Goal: Task Accomplishment & Management: Use online tool/utility

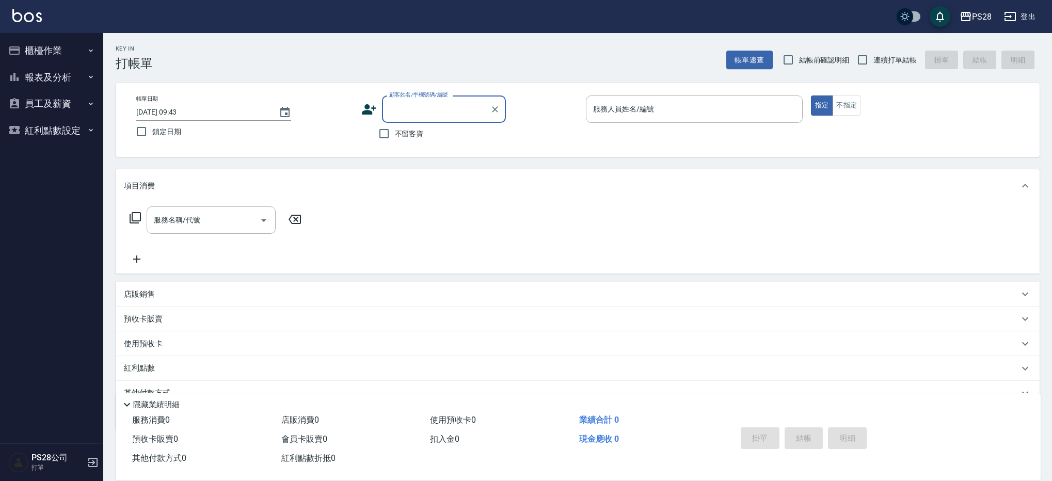
click at [412, 139] on label "不留客資" at bounding box center [398, 134] width 51 height 22
click at [395, 139] on input "不留客資" at bounding box center [384, 134] width 22 height 22
checkbox input "true"
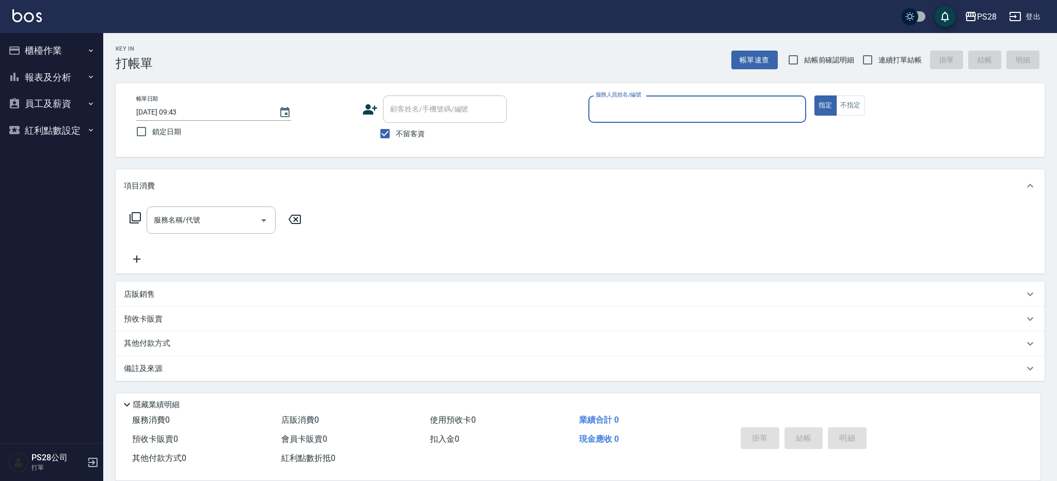
click at [890, 52] on label "連續打單結帳" at bounding box center [889, 60] width 65 height 22
click at [879, 52] on input "連續打單結帳" at bounding box center [868, 60] width 22 height 22
checkbox input "true"
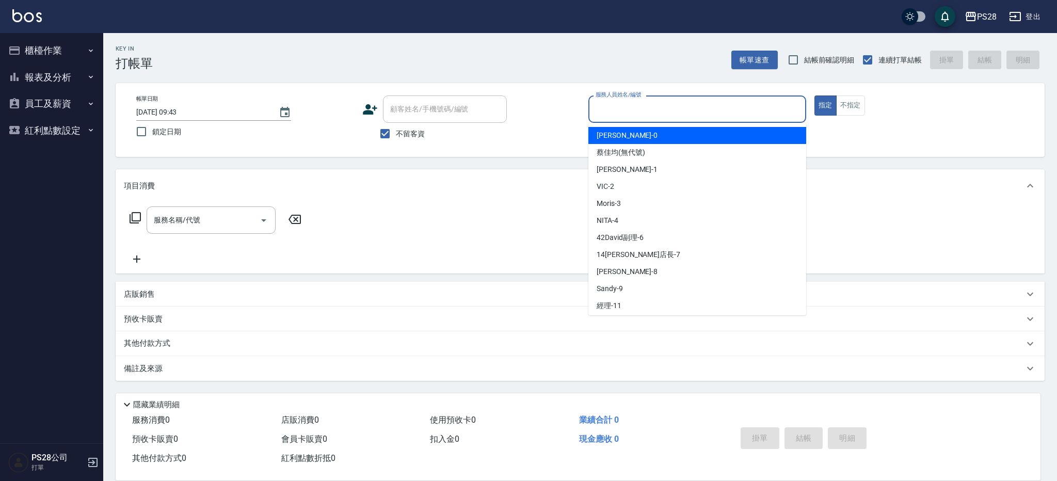
click at [731, 113] on input "服務人員姓名/編號" at bounding box center [697, 109] width 209 height 18
type input "[PERSON_NAME]-1"
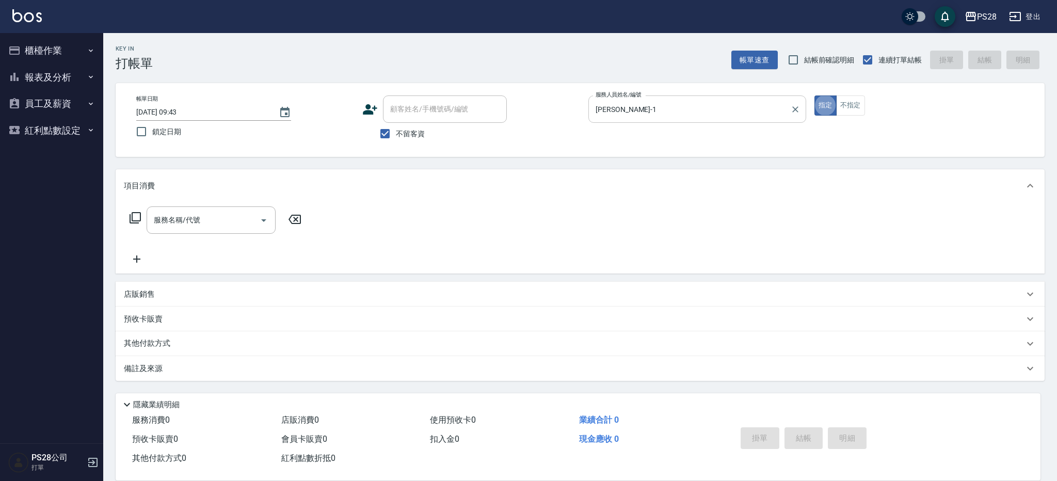
type button "true"
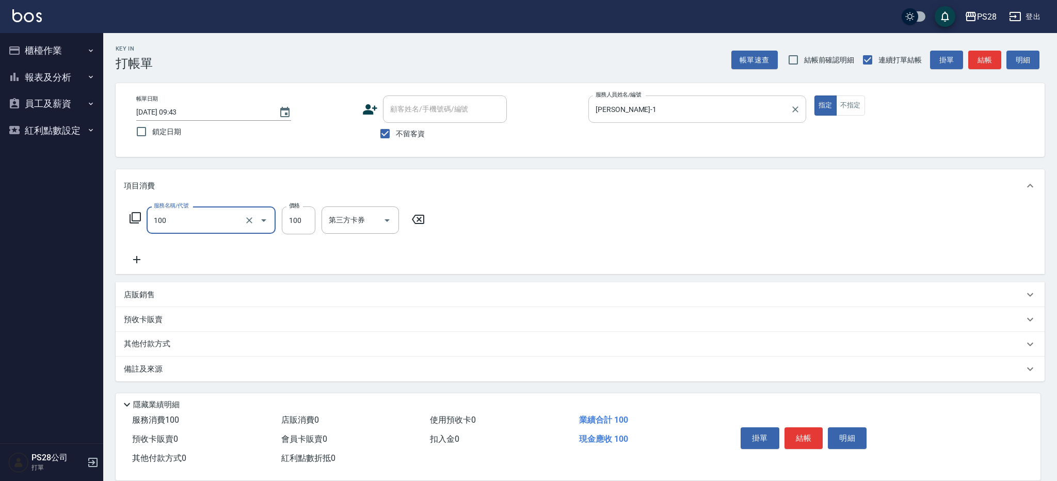
type input "洗髮(100)"
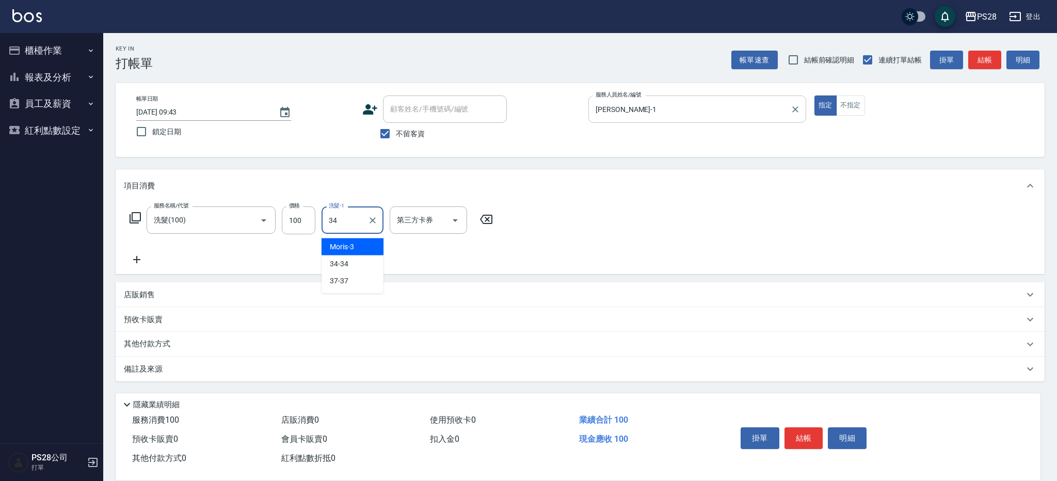
type input "34-34"
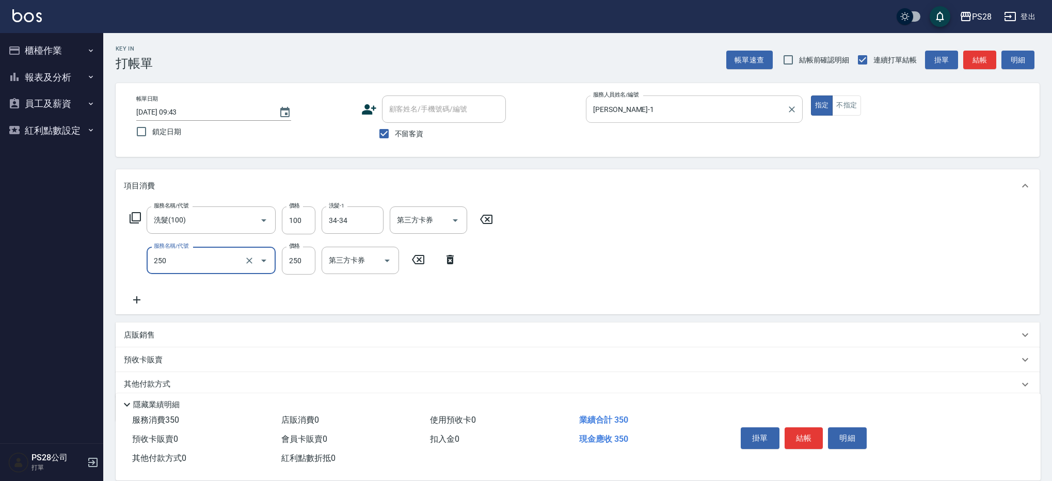
type input "單剪(250)"
type input "350"
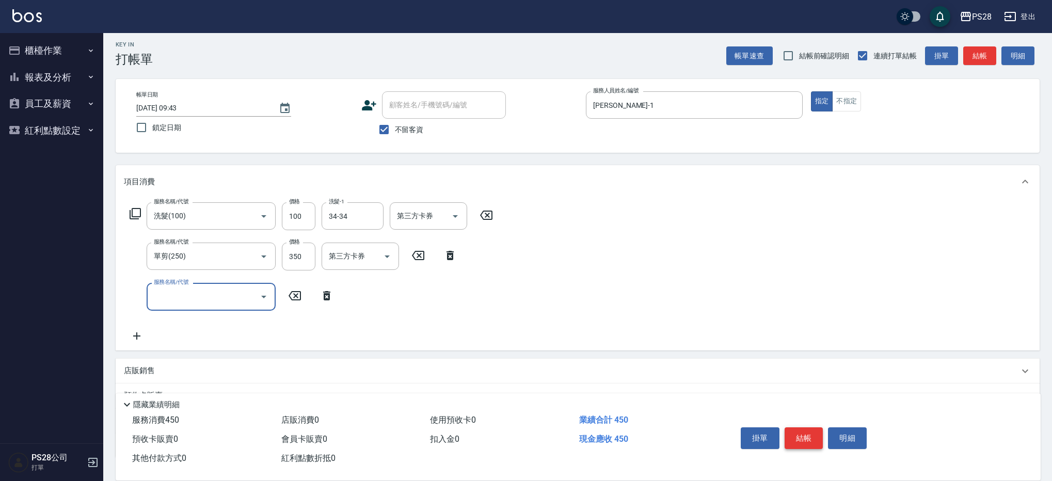
scroll to position [6, 0]
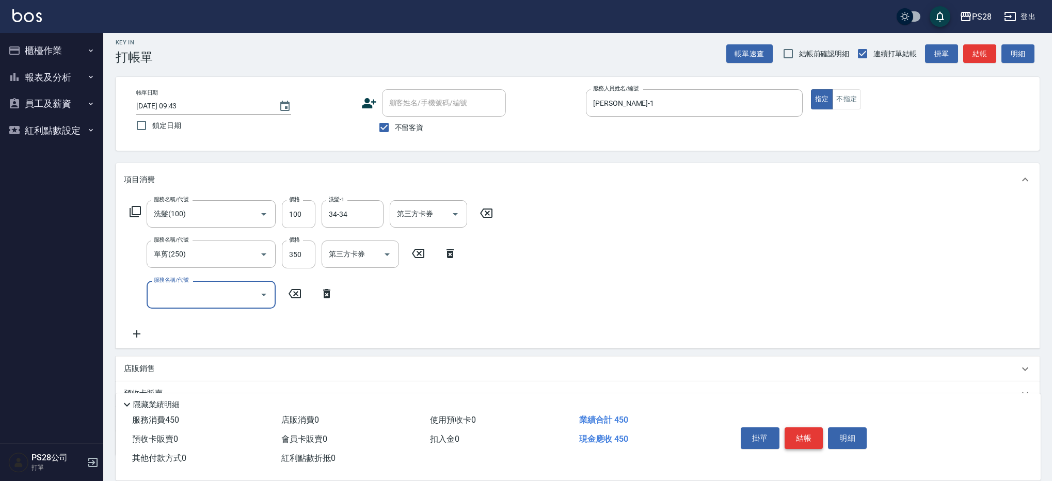
click at [809, 436] on button "結帳" at bounding box center [804, 438] width 39 height 22
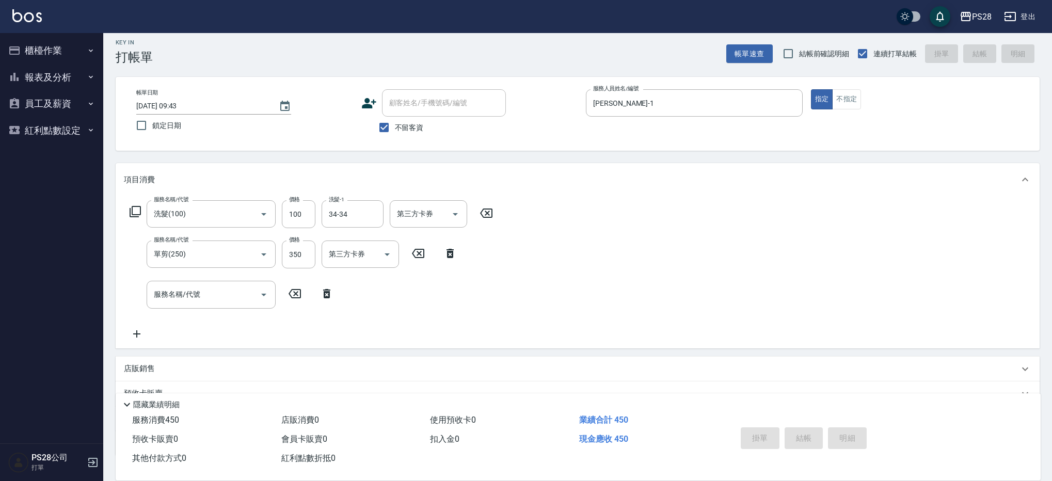
type input "[DATE] 14:47"
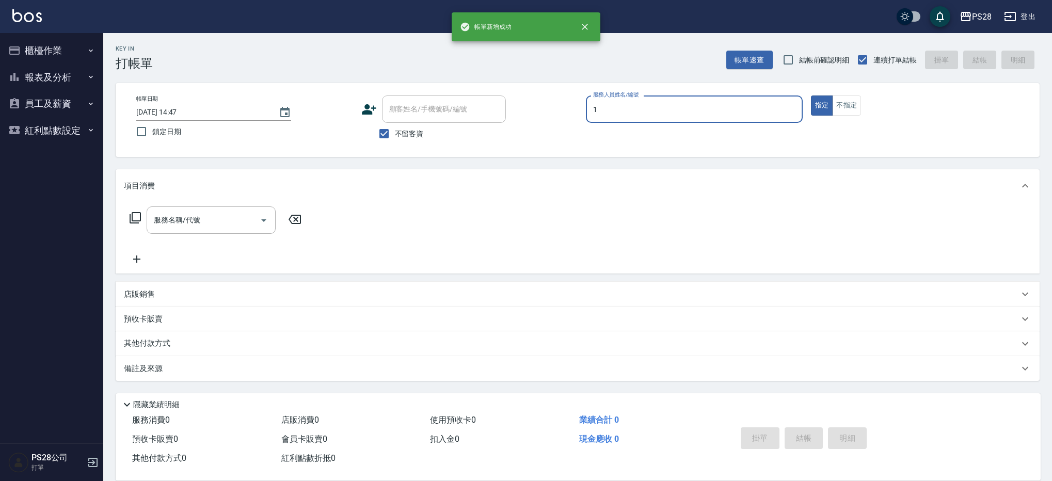
scroll to position [0, 0]
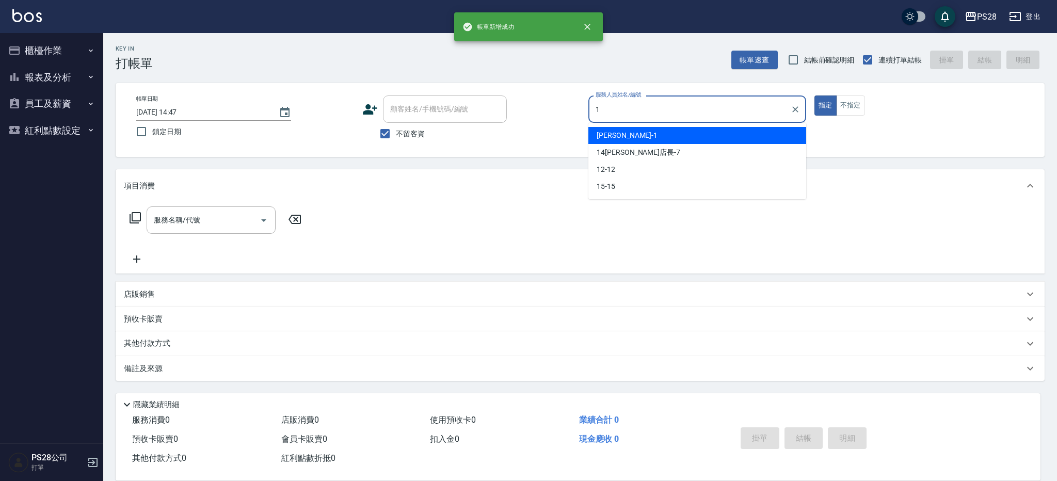
type input "[PERSON_NAME]-1"
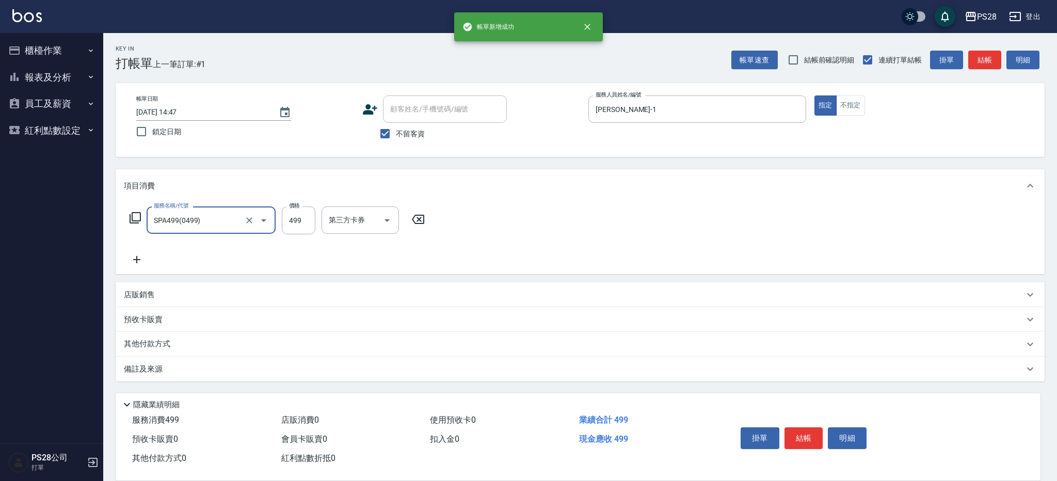
type input "SPA499(0499)"
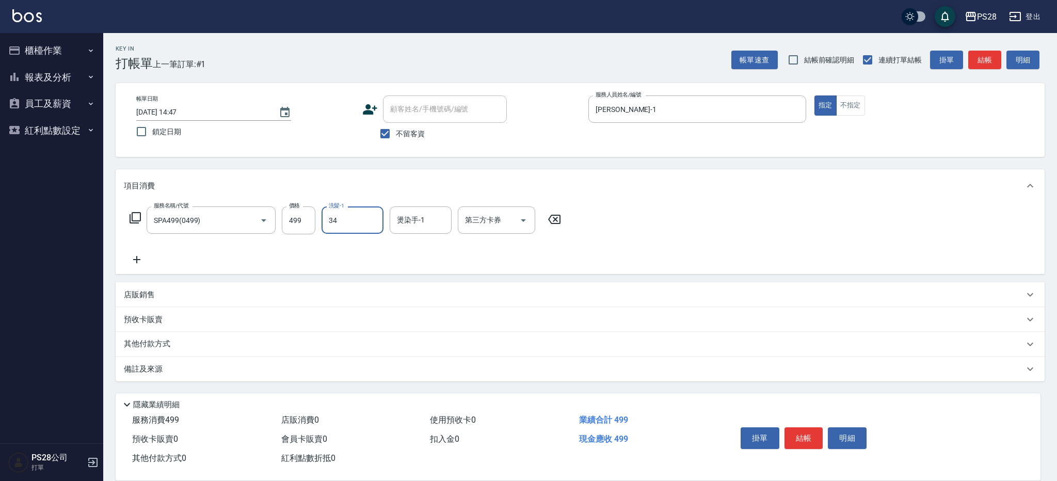
type input "34-34"
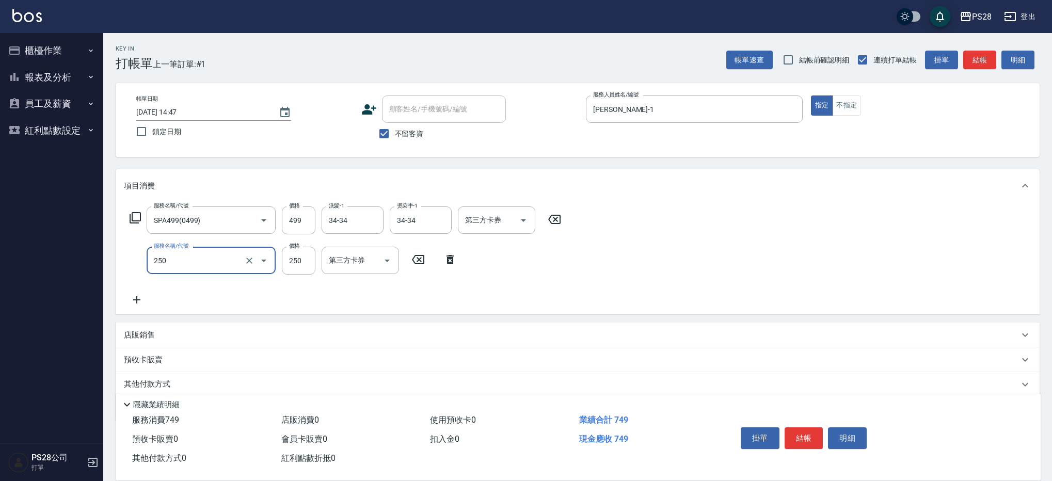
type input "單剪(250)"
type input "400"
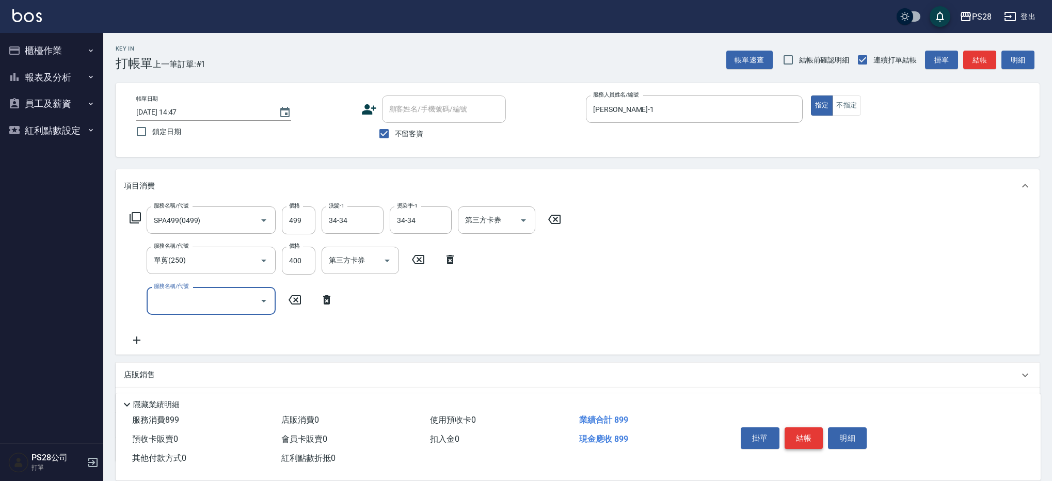
click at [794, 432] on button "結帳" at bounding box center [804, 438] width 39 height 22
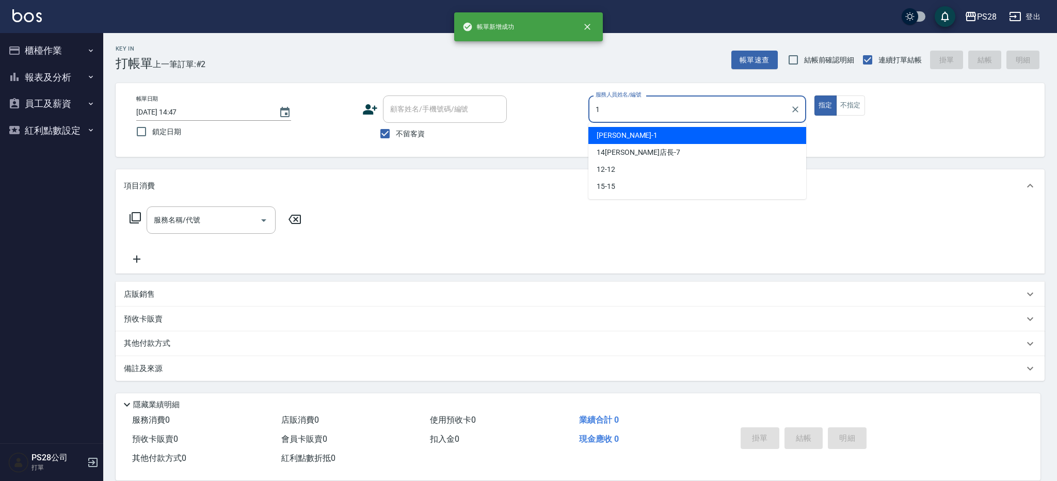
type input "[PERSON_NAME]-1"
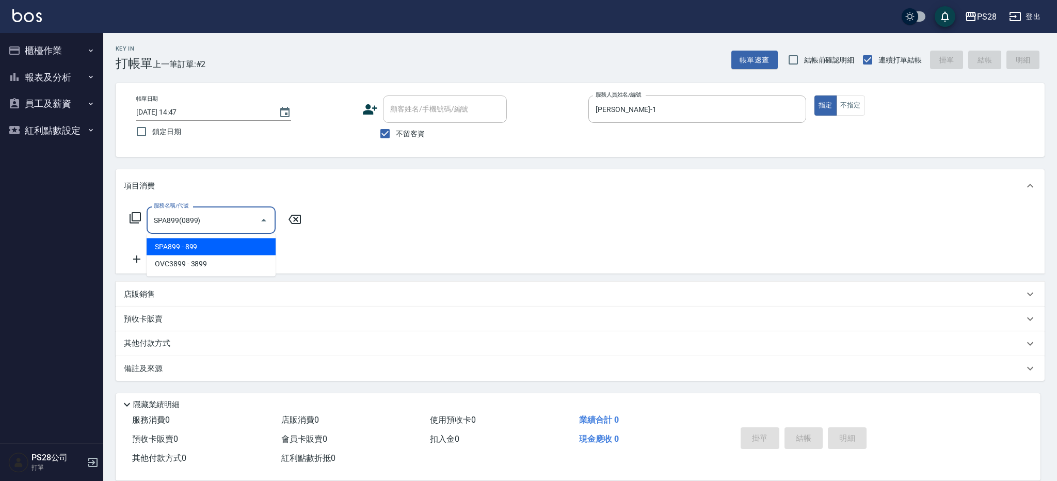
type input "SPA899(0899)"
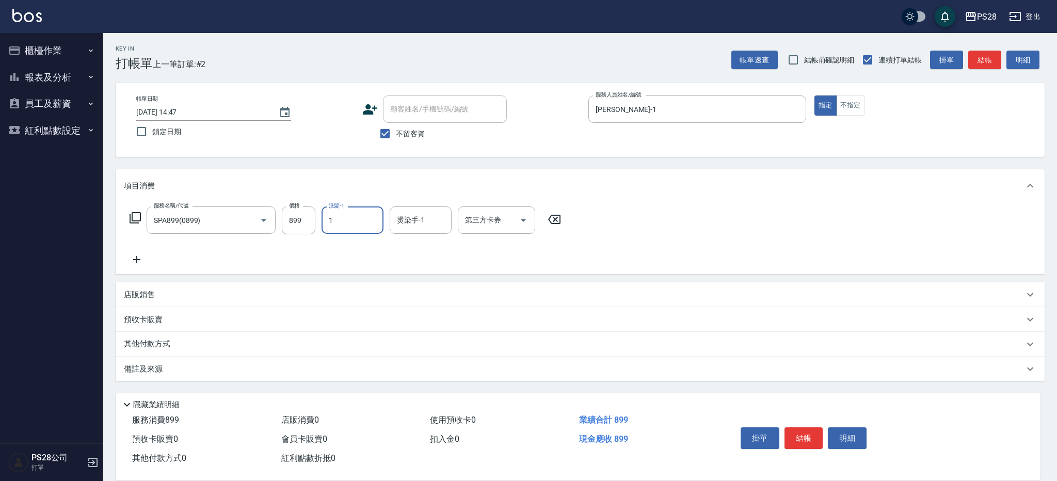
type input "[PERSON_NAME]-1"
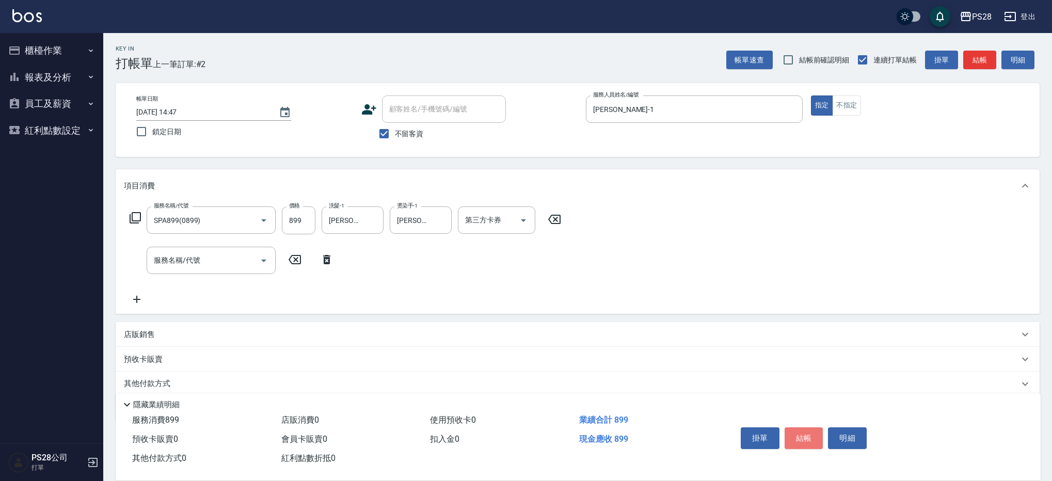
drag, startPoint x: 802, startPoint y: 437, endPoint x: 805, endPoint y: 427, distance: 9.8
click at [802, 437] on button "結帳" at bounding box center [804, 438] width 39 height 22
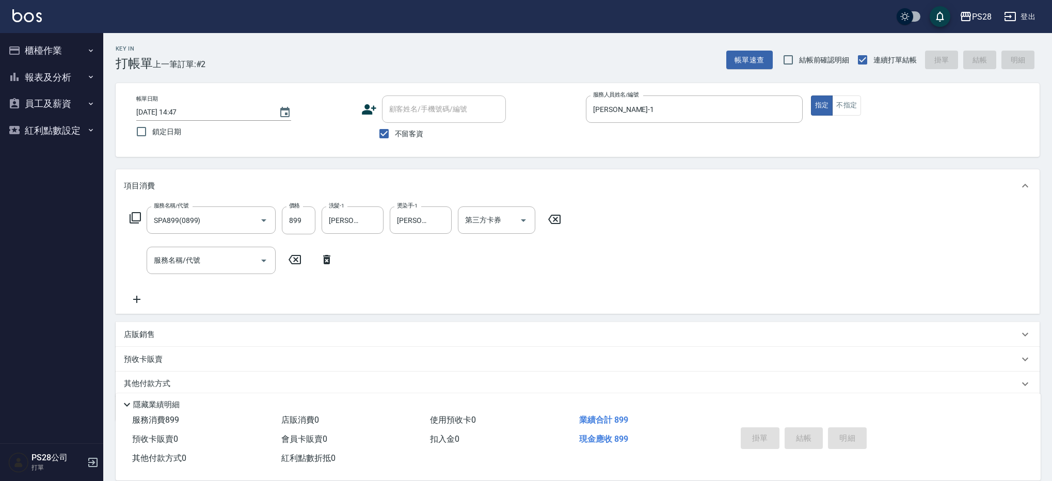
type input "[DATE] 14:48"
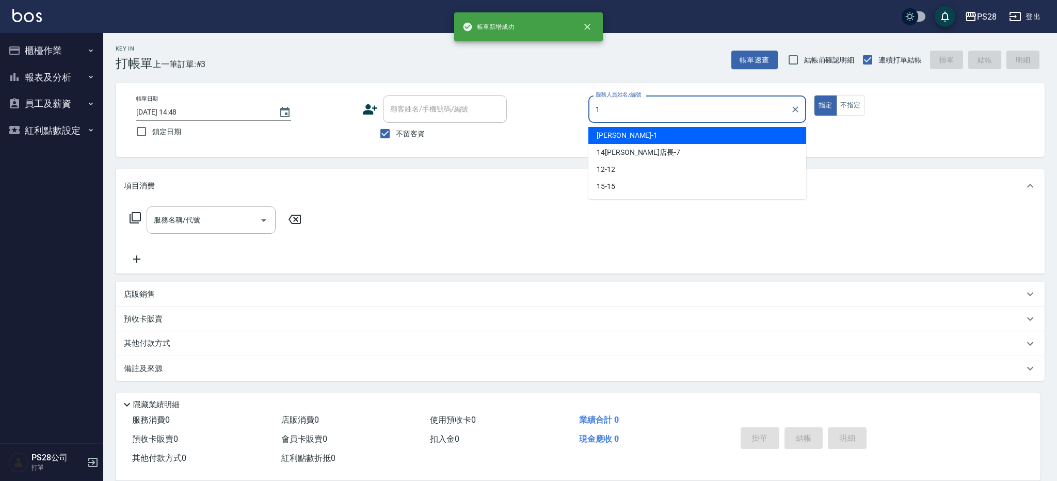
type input "[PERSON_NAME]-1"
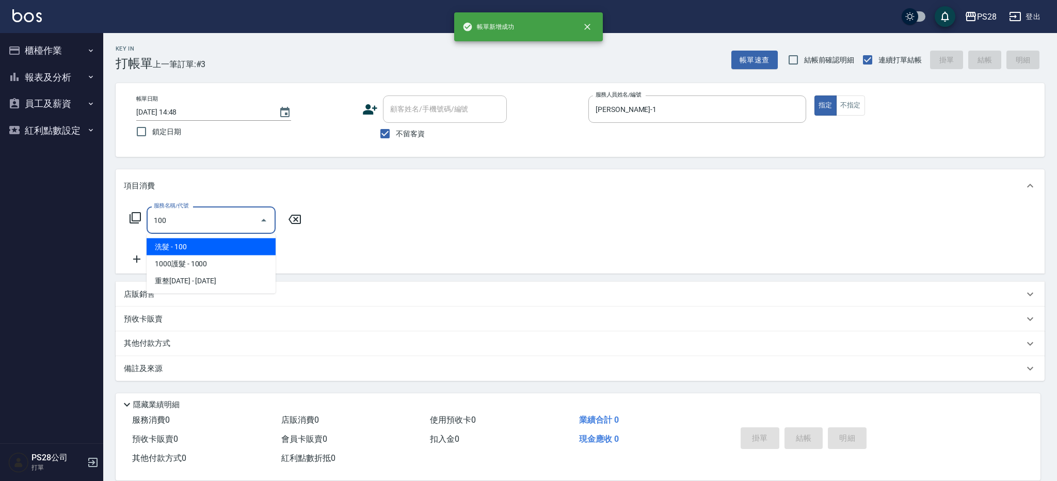
type input "洗髮(100)"
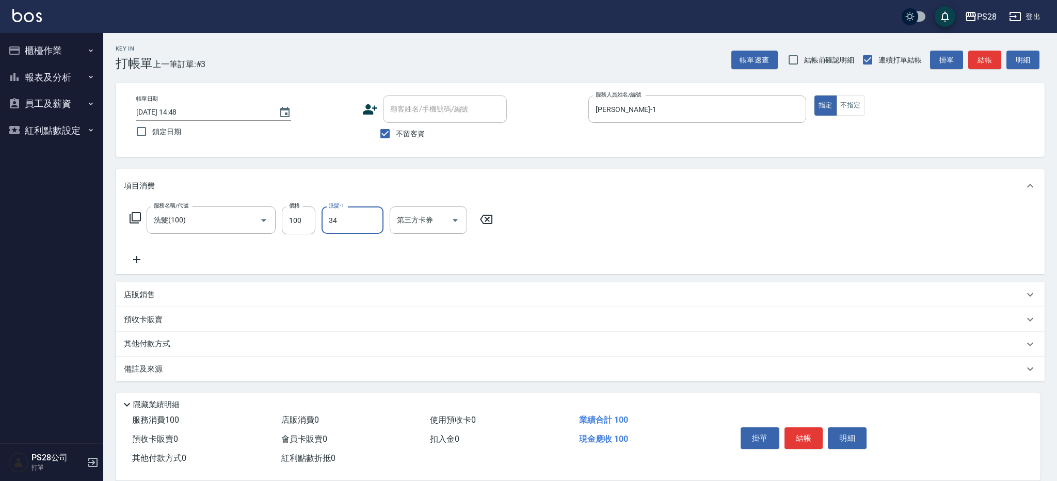
type input "34-34"
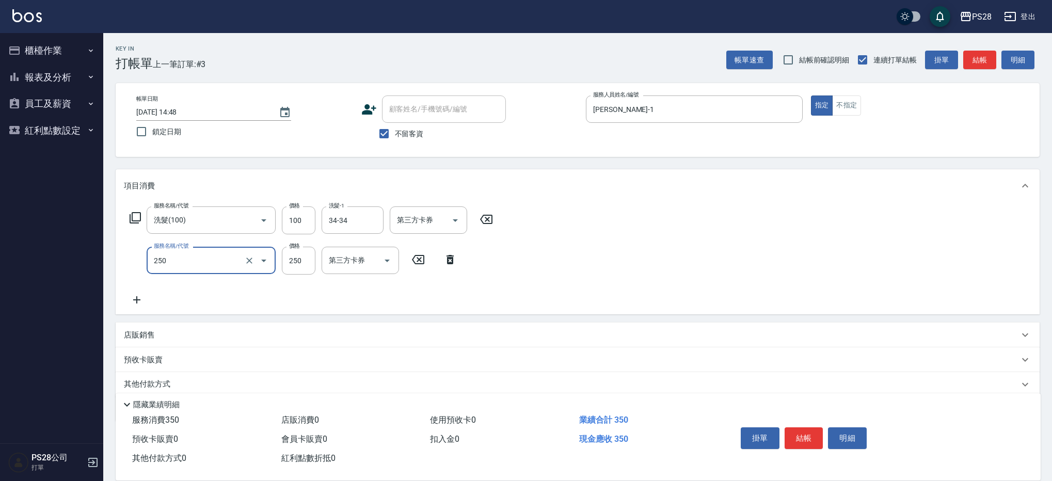
type input "單剪(250)"
type input "350"
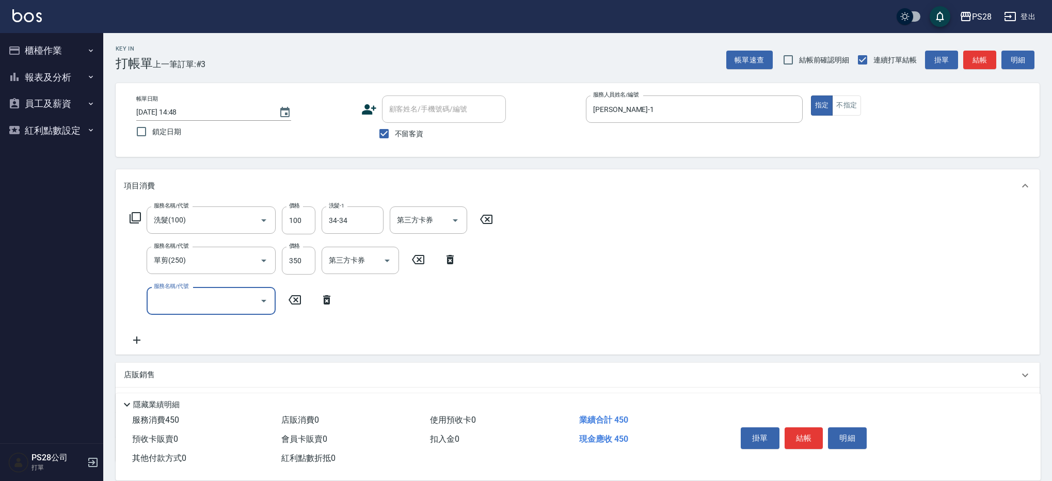
click at [808, 423] on div "掛單 結帳 明細" at bounding box center [804, 439] width 135 height 33
click at [809, 427] on button "結帳" at bounding box center [804, 438] width 39 height 22
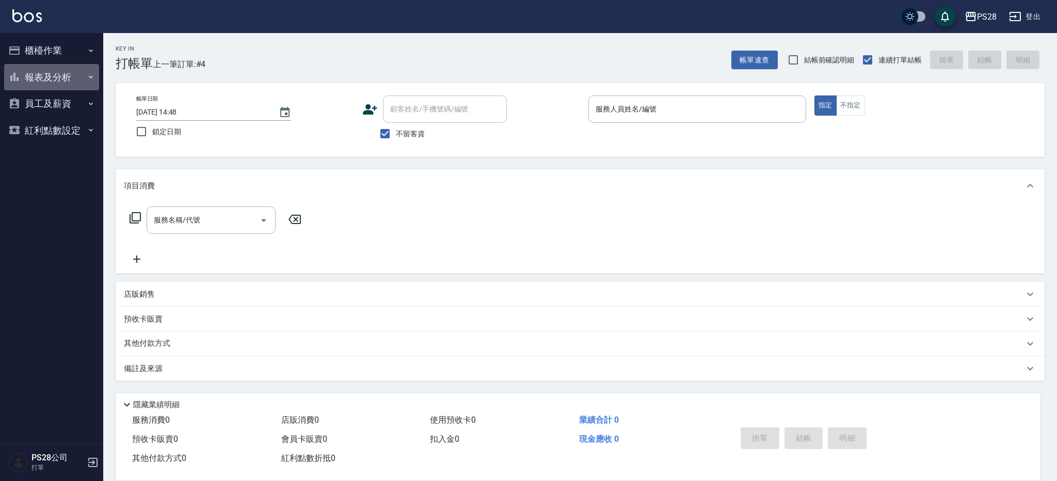
click at [44, 73] on button "報表及分析" at bounding box center [51, 77] width 95 height 27
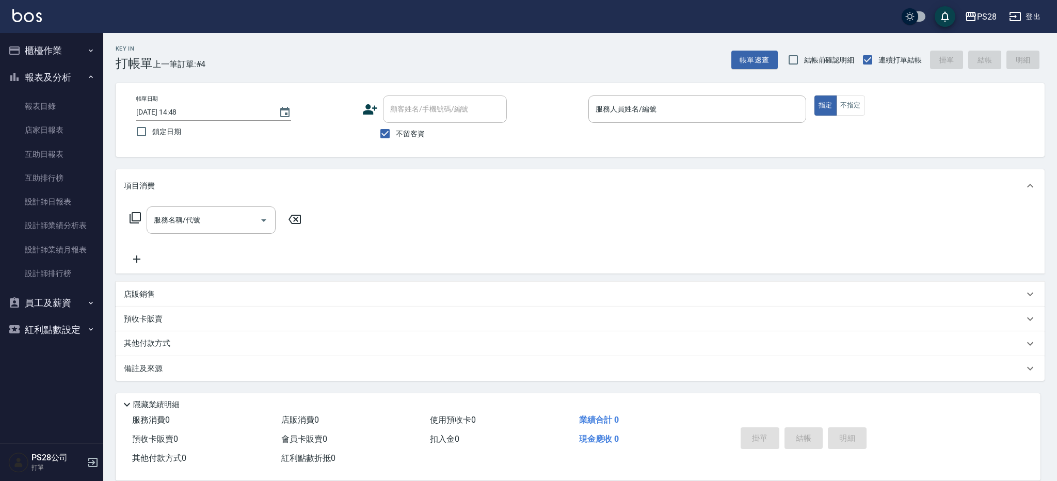
click at [51, 51] on button "櫃檯作業" at bounding box center [51, 50] width 95 height 27
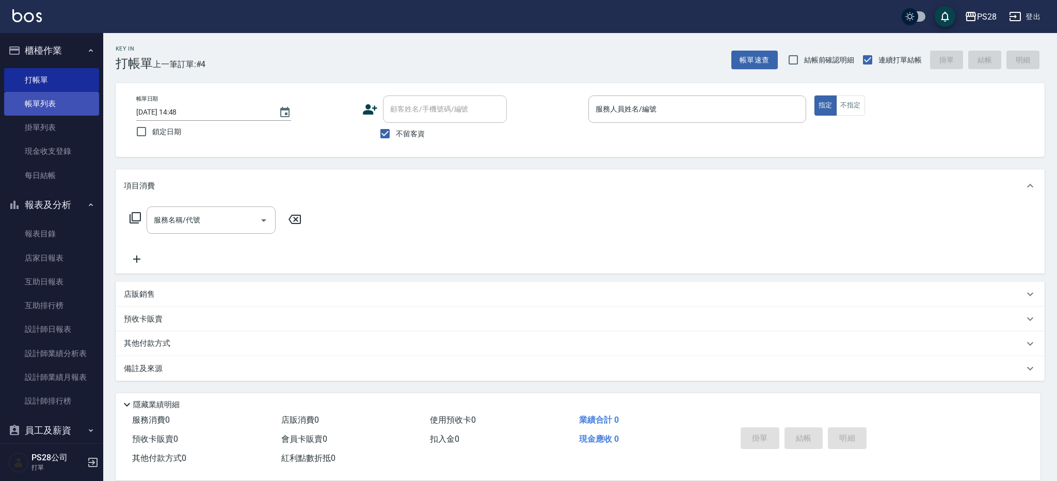
click at [58, 108] on link "帳單列表" at bounding box center [51, 104] width 95 height 24
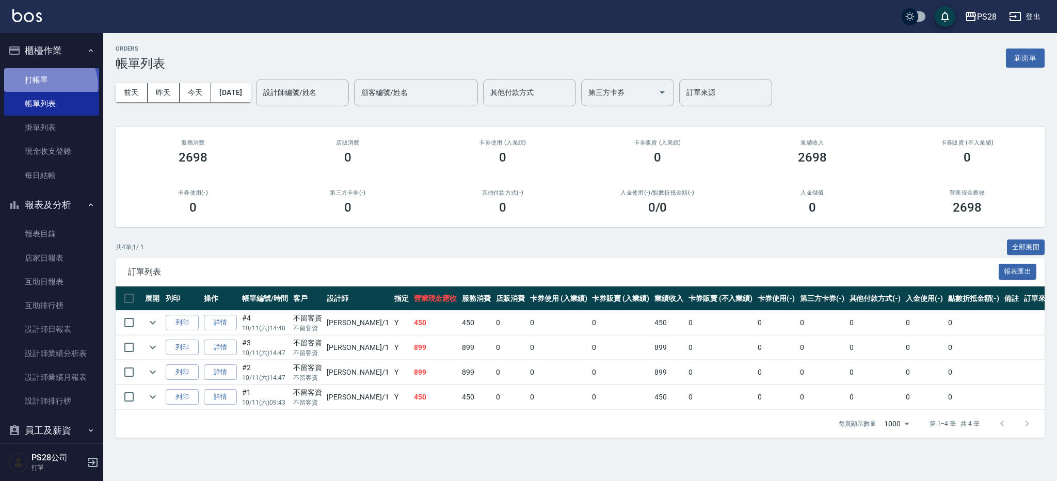
click at [48, 85] on link "打帳單" at bounding box center [51, 80] width 95 height 24
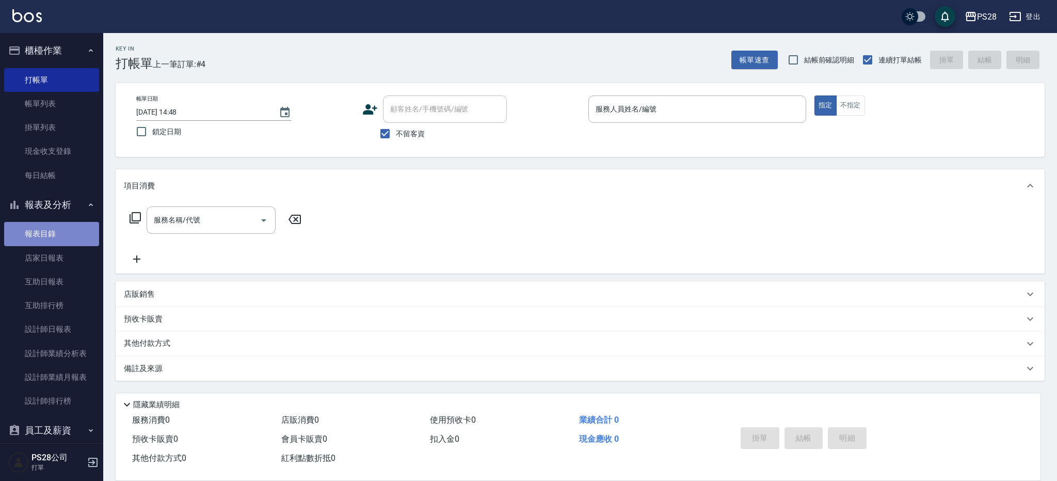
click at [62, 229] on link "報表目錄" at bounding box center [51, 234] width 95 height 24
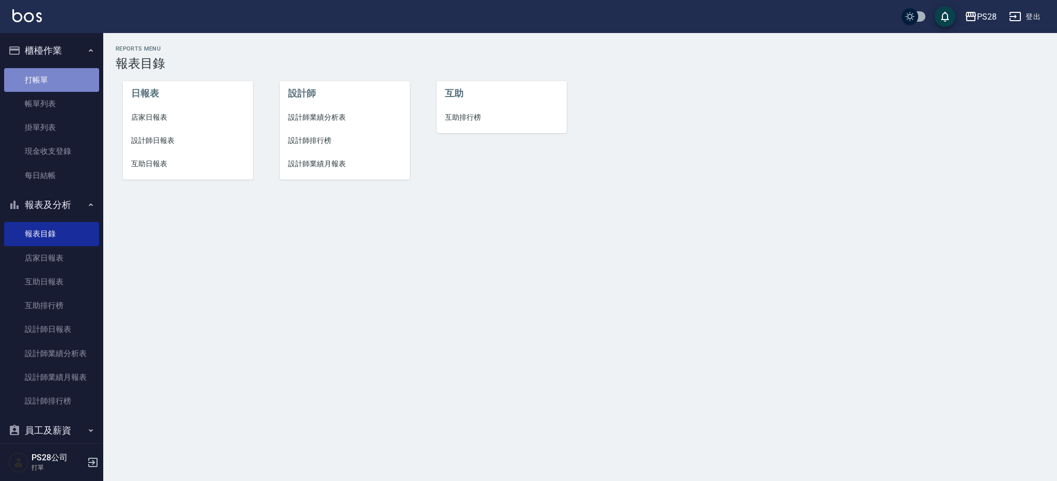
click at [60, 76] on link "打帳單" at bounding box center [51, 80] width 95 height 24
